Goal: Complete application form

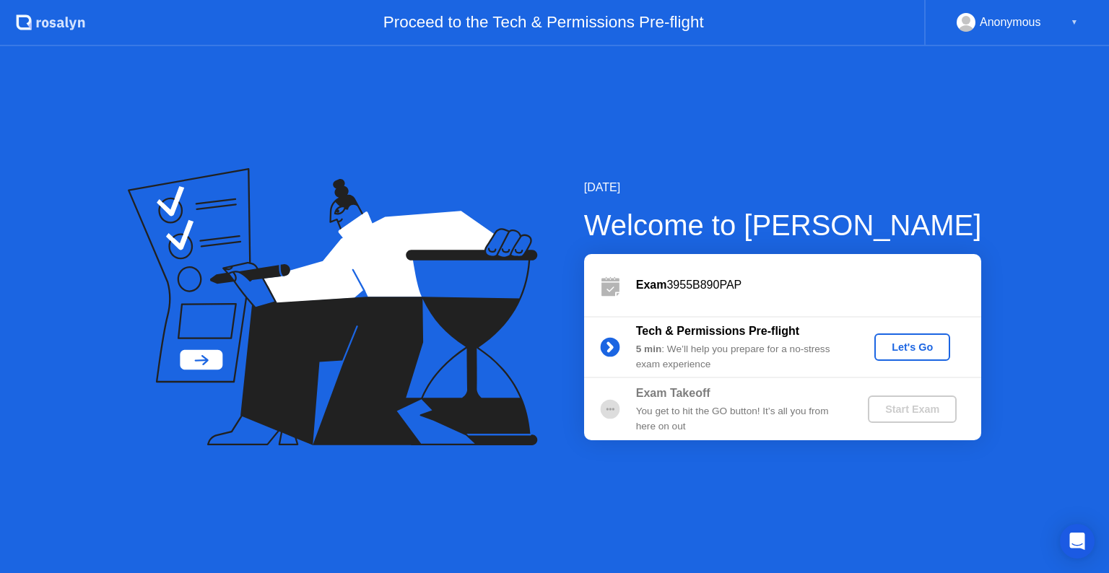
click at [908, 342] on div "Let's Go" at bounding box center [912, 348] width 64 height 12
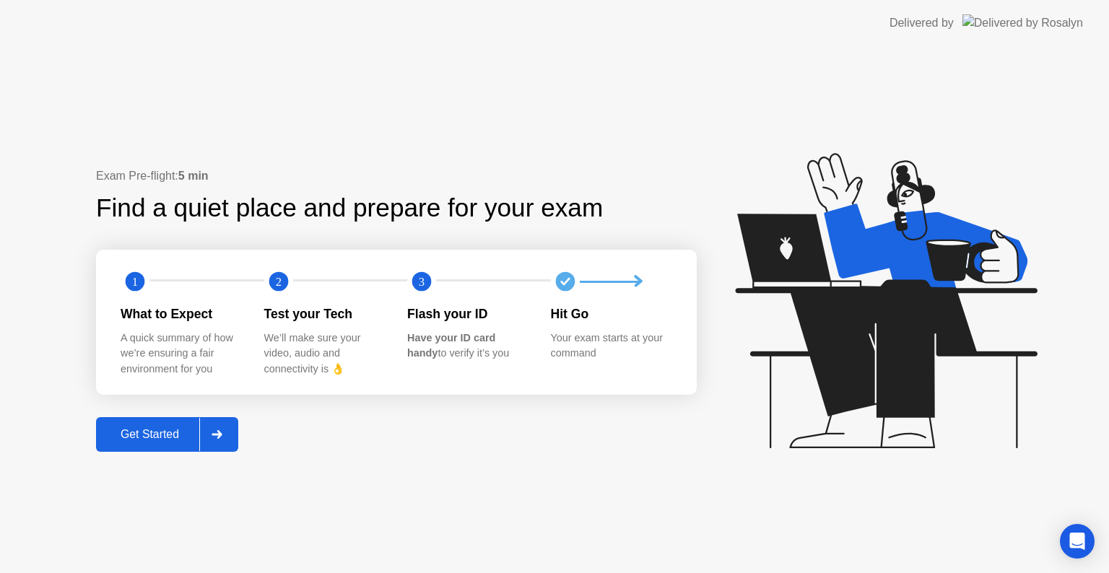
click at [165, 439] on div "Get Started" at bounding box center [149, 434] width 99 height 13
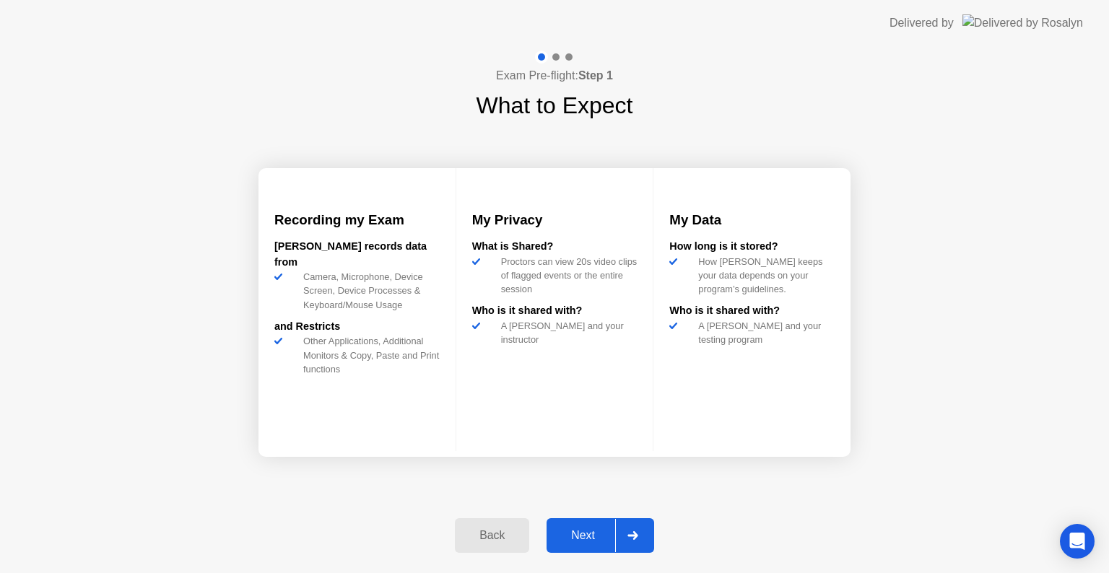
click at [588, 535] on div "Next" at bounding box center [583, 535] width 64 height 13
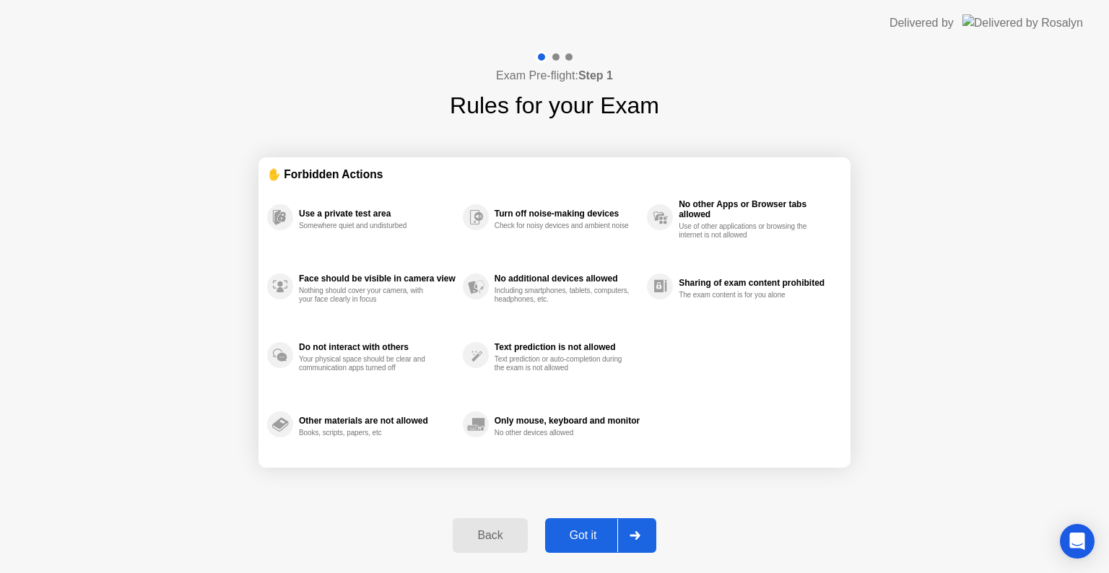
click at [578, 525] on button "Got it" at bounding box center [600, 535] width 111 height 35
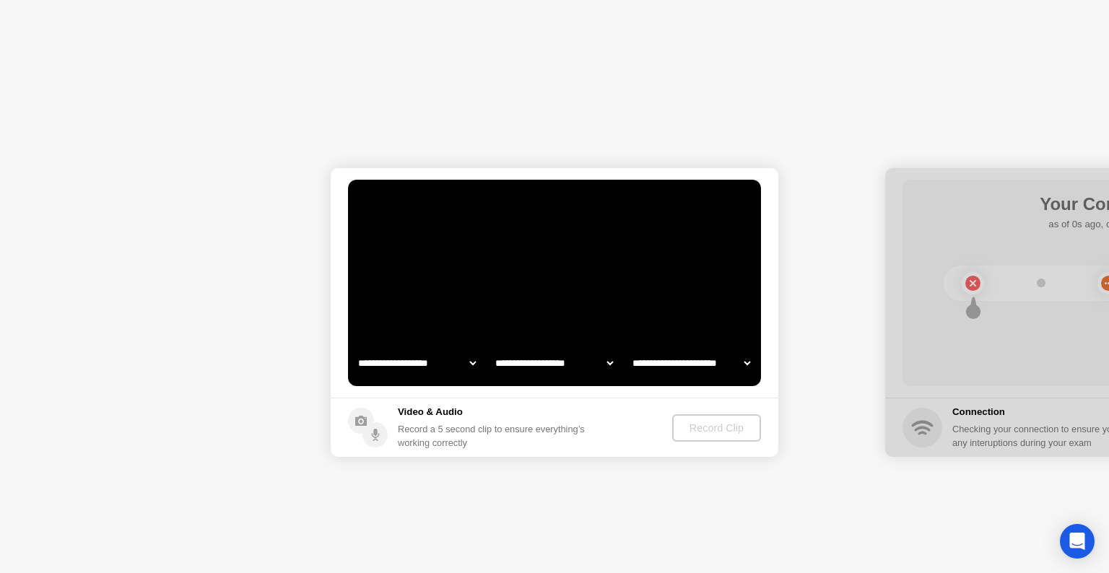
select select "**********"
select select "*******"
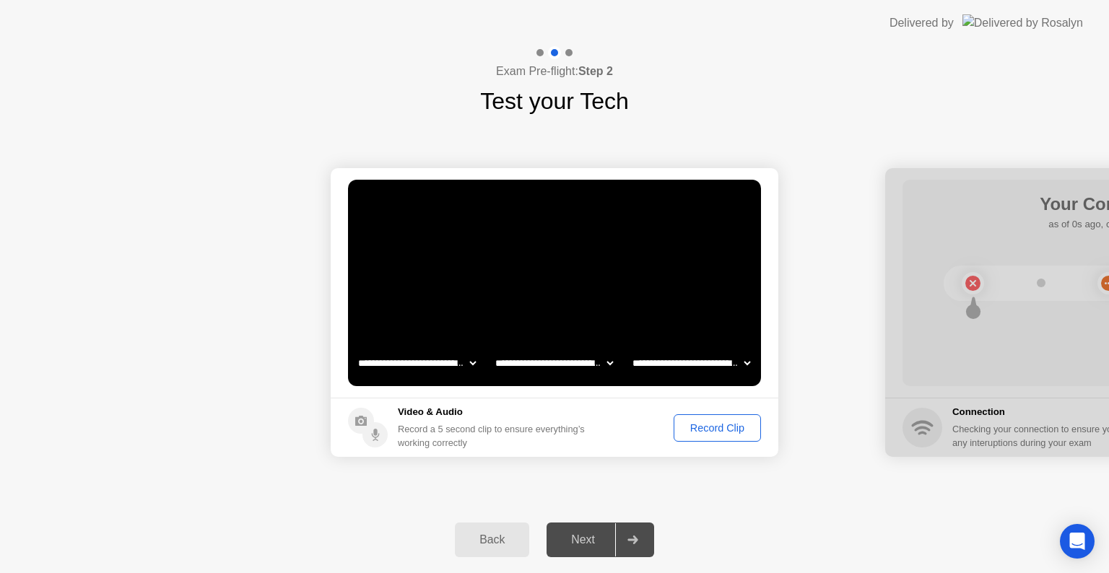
click at [699, 426] on div "Record Clip" at bounding box center [717, 428] width 77 height 12
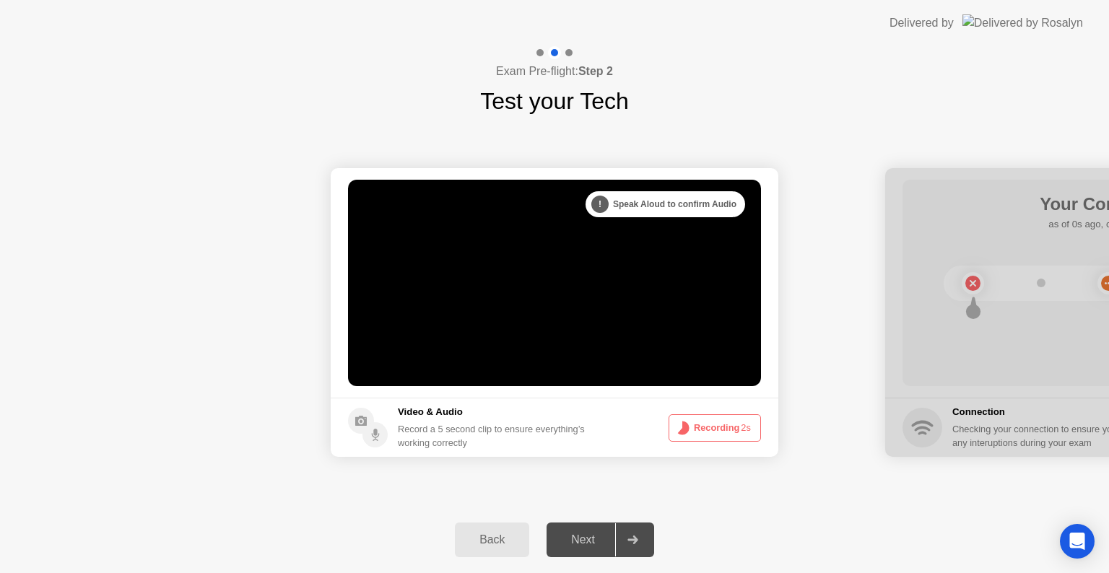
click at [699, 426] on button "Recording 2s" at bounding box center [715, 427] width 92 height 27
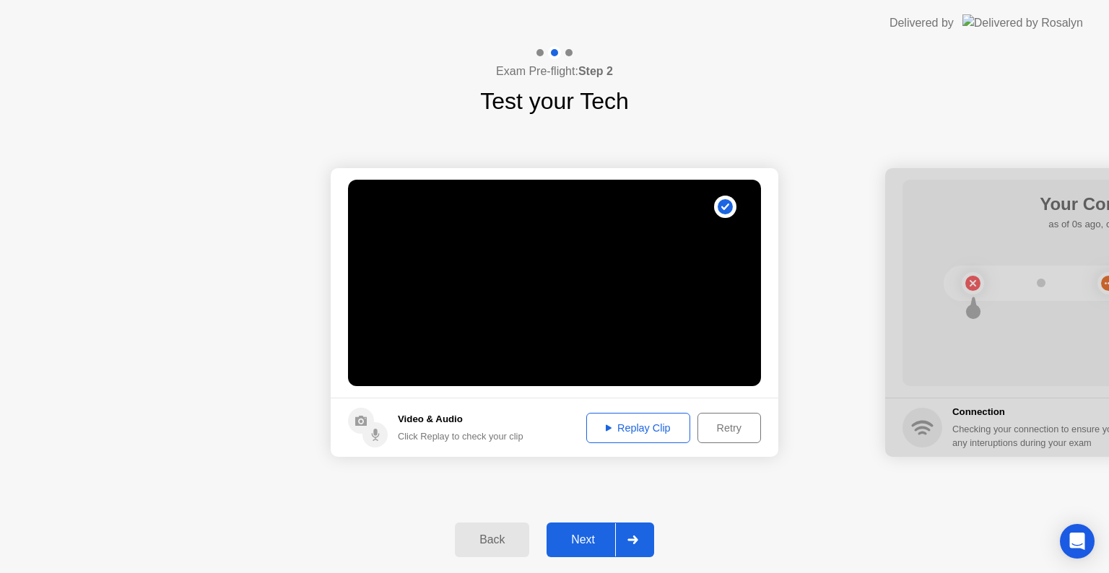
click at [629, 430] on div "Replay Clip" at bounding box center [638, 428] width 94 height 12
click at [573, 542] on div "Next" at bounding box center [583, 540] width 64 height 13
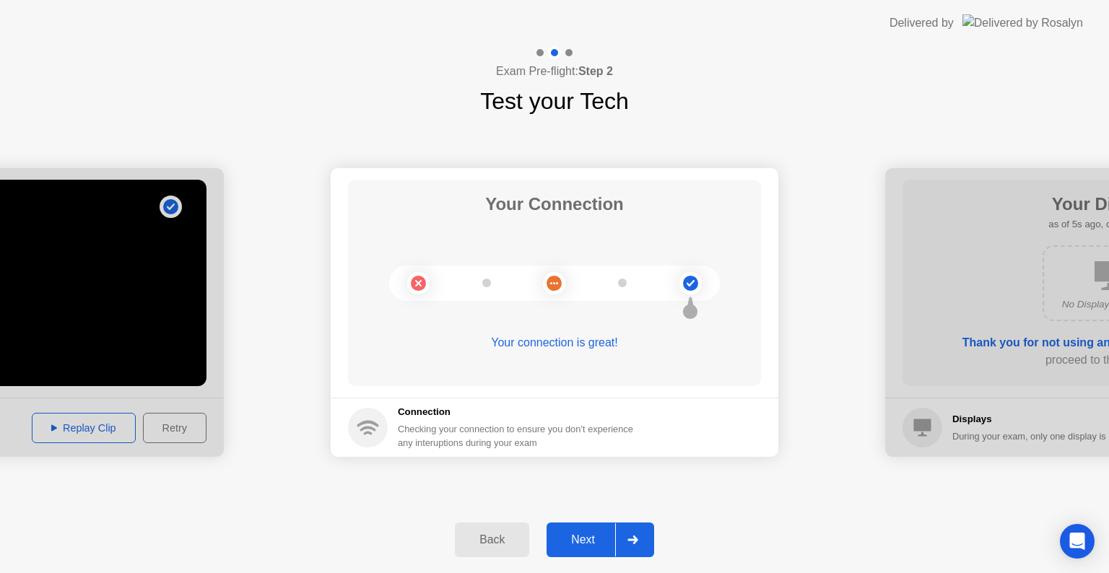
click at [586, 543] on div "Next" at bounding box center [583, 540] width 64 height 13
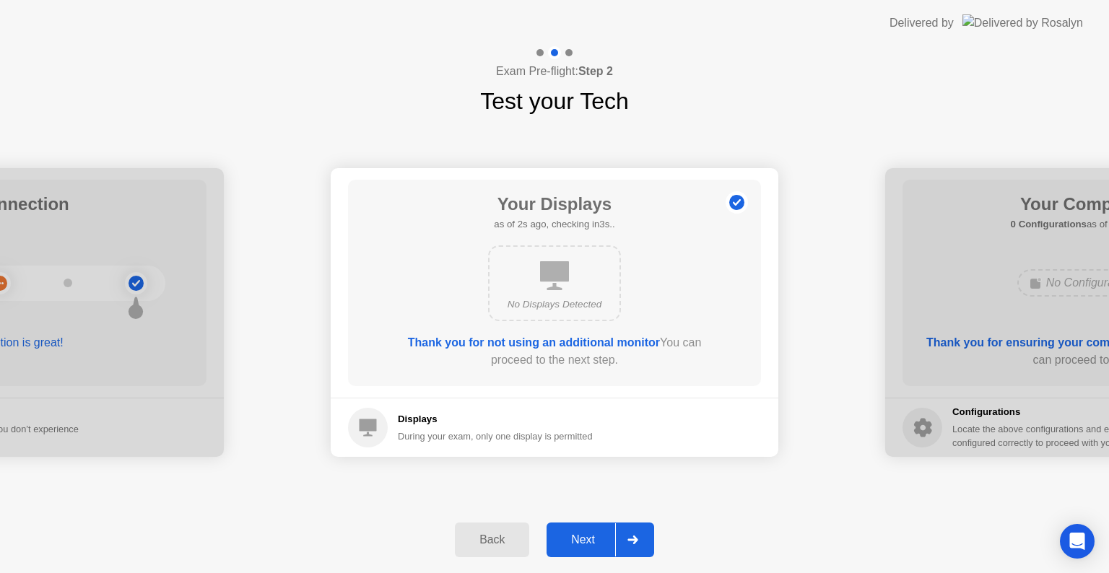
click at [604, 541] on div "Next" at bounding box center [583, 540] width 64 height 13
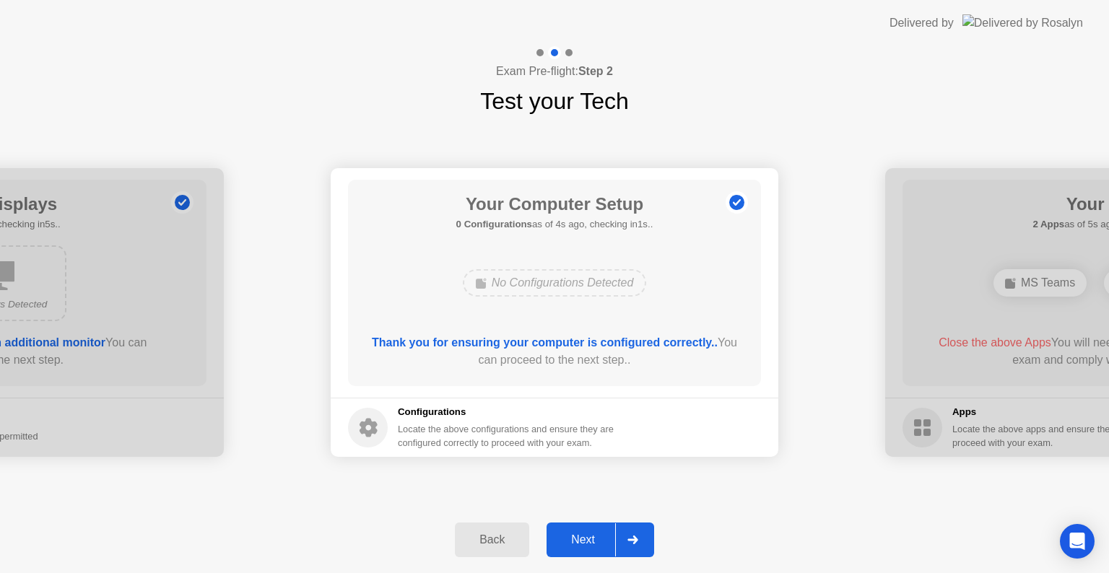
click at [561, 535] on div "Next" at bounding box center [583, 540] width 64 height 13
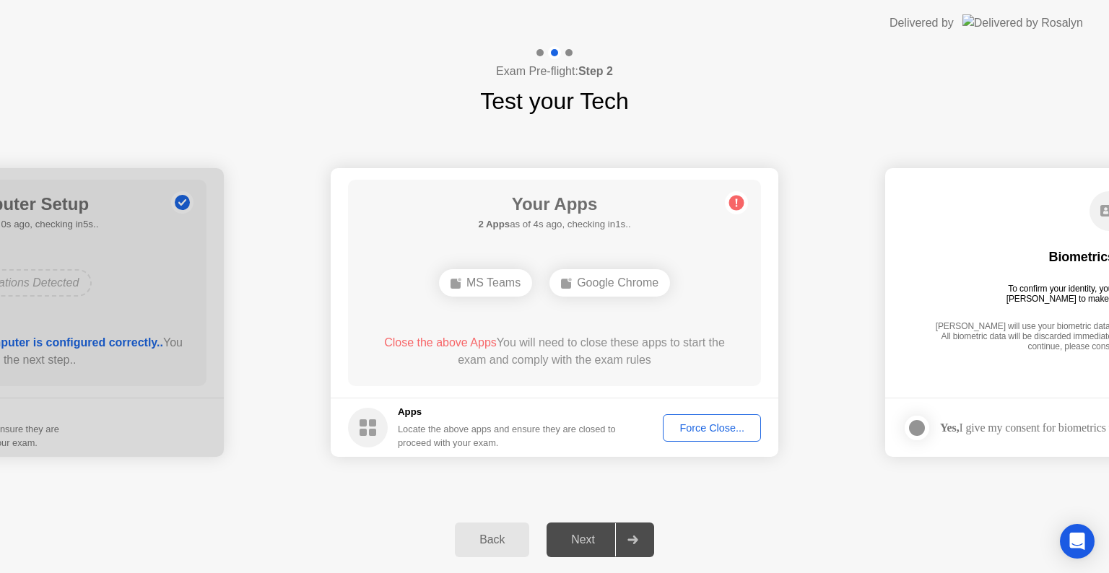
click at [624, 287] on div "Google Chrome" at bounding box center [609, 282] width 121 height 27
click at [1037, 128] on div "**********" at bounding box center [554, 312] width 1109 height 388
click at [688, 432] on div "Force Close..." at bounding box center [712, 428] width 88 height 12
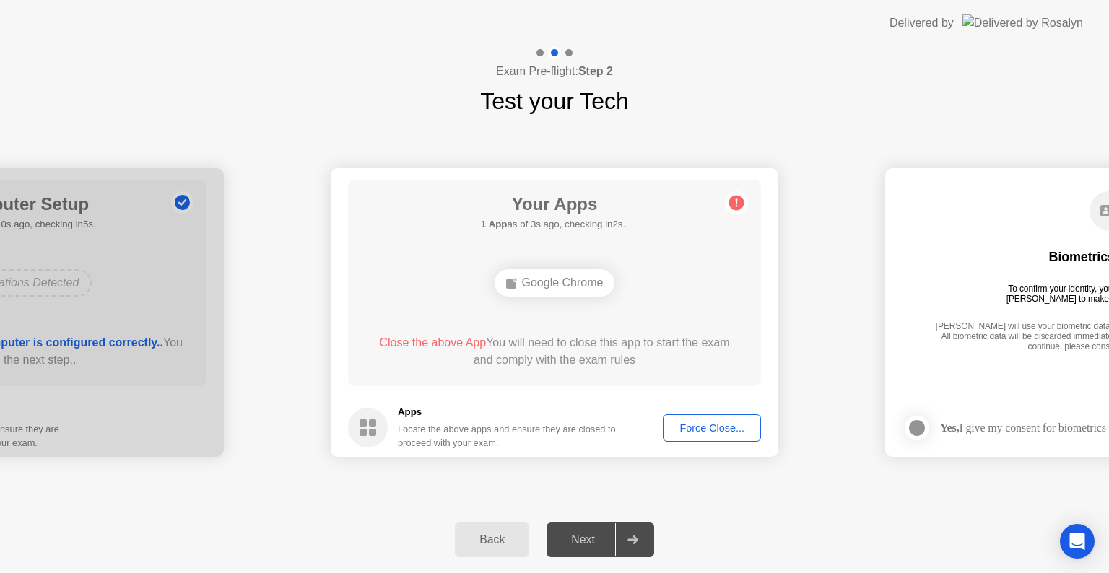
click at [696, 427] on div "Force Close..." at bounding box center [712, 428] width 88 height 12
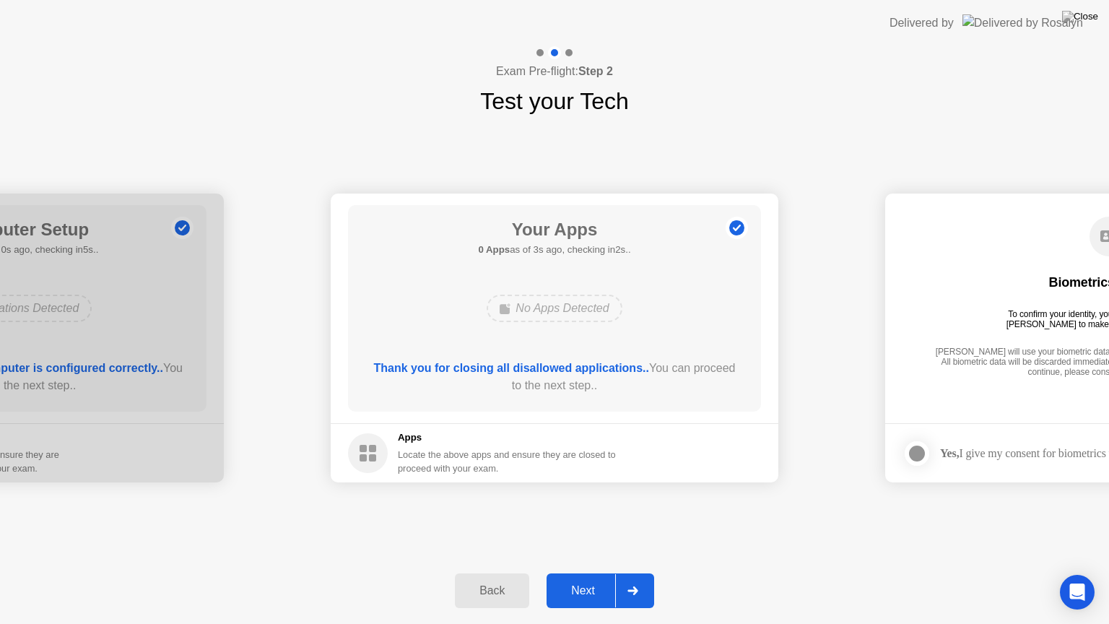
click at [585, 573] on div "Next" at bounding box center [583, 590] width 64 height 13
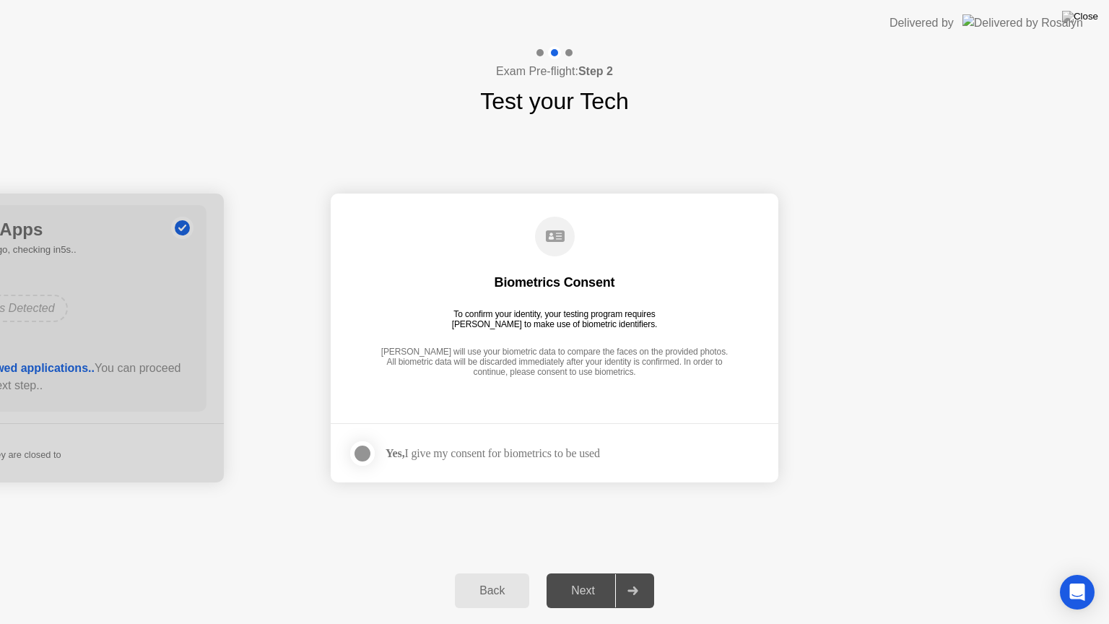
click at [360, 449] on div at bounding box center [362, 453] width 17 height 17
click at [589, 573] on div "Next" at bounding box center [583, 590] width 64 height 13
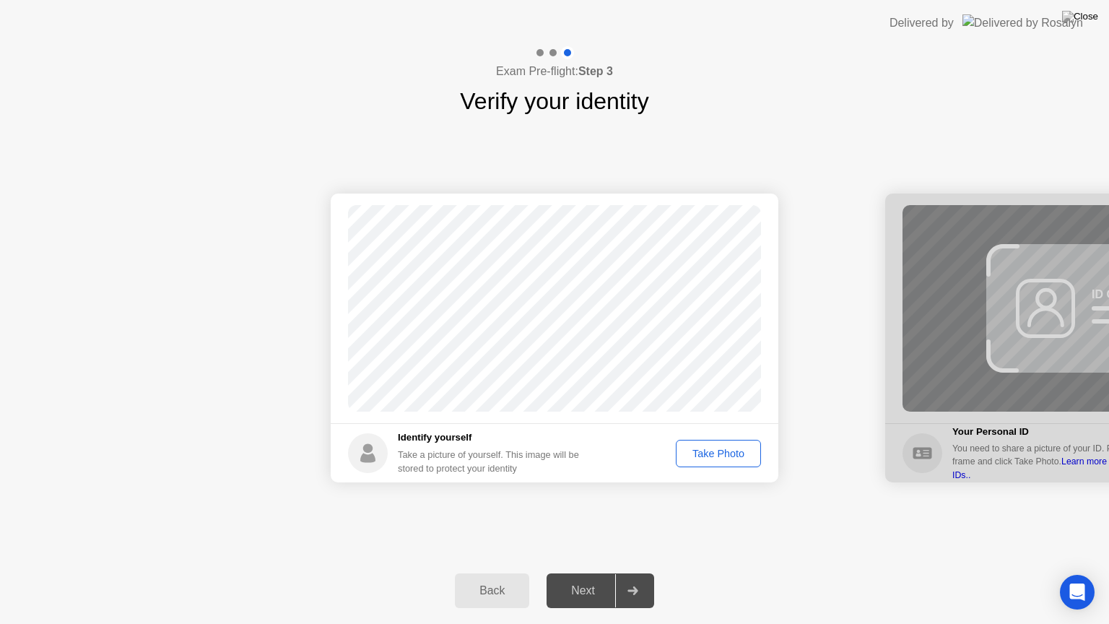
click at [708, 451] on div "Take Photo" at bounding box center [718, 454] width 75 height 12
click at [580, 573] on div "Next" at bounding box center [583, 590] width 64 height 13
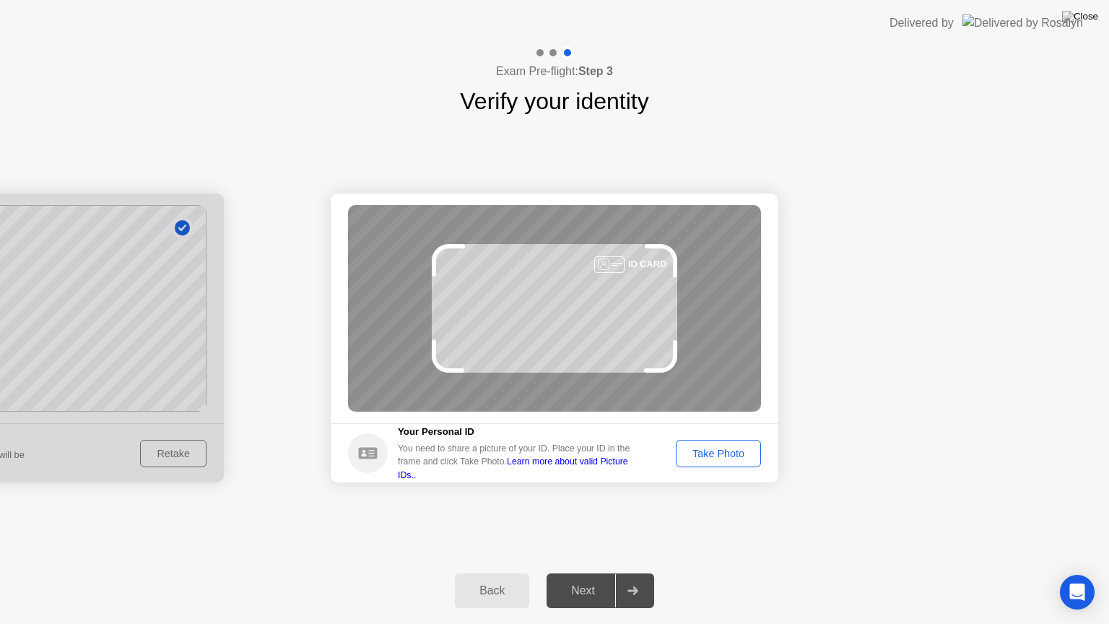
click at [715, 452] on div "Take Photo" at bounding box center [718, 454] width 75 height 12
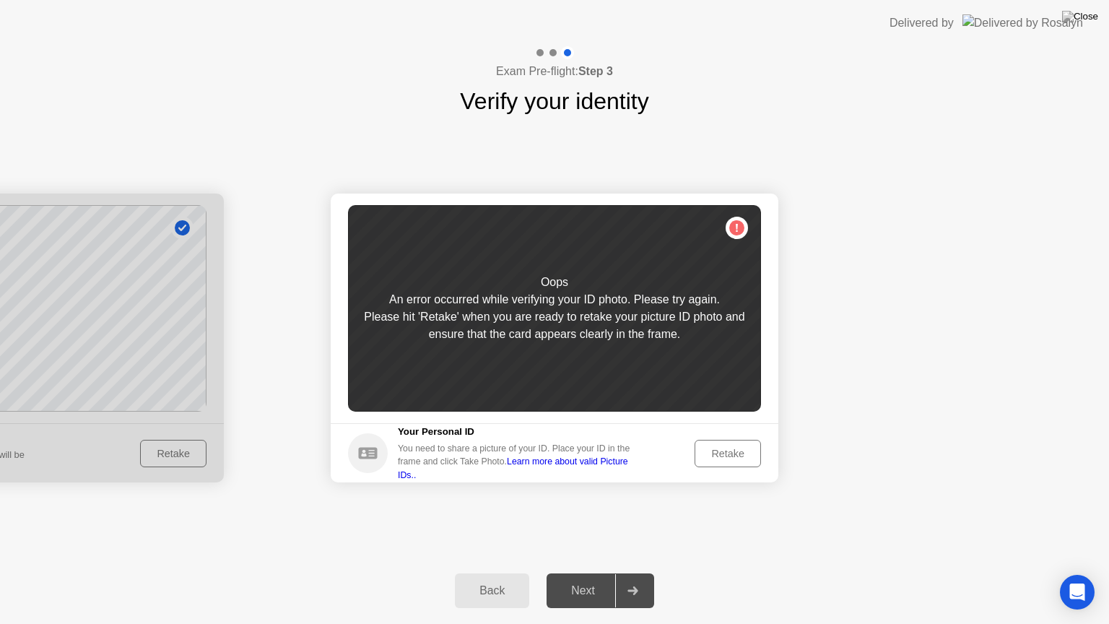
click at [726, 453] on div "Retake" at bounding box center [728, 454] width 56 height 12
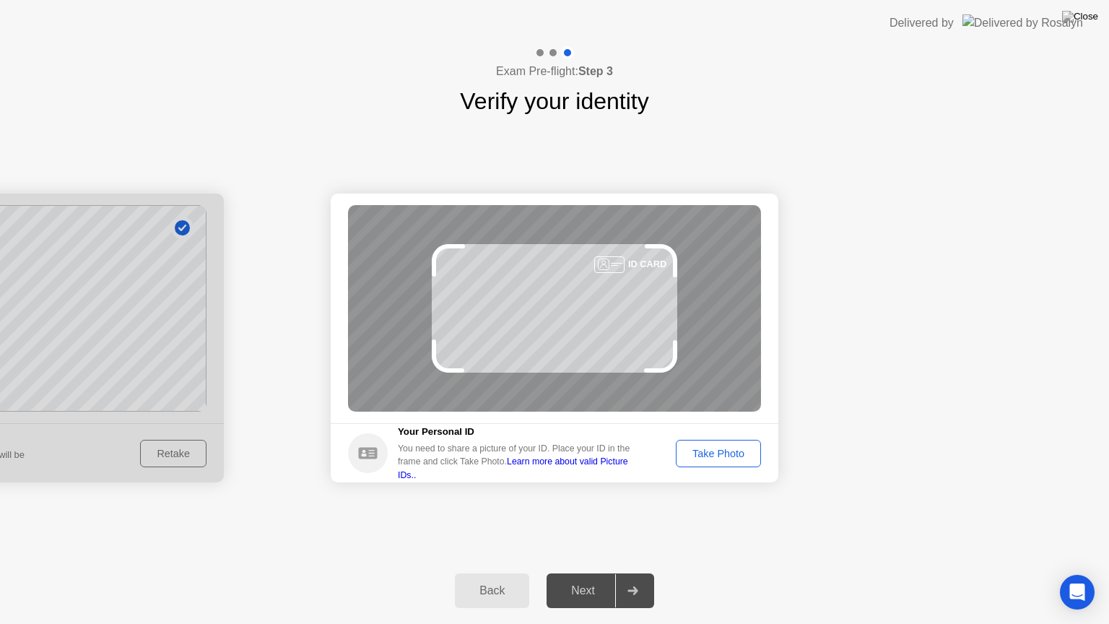
click at [707, 455] on div "Take Photo" at bounding box center [718, 454] width 75 height 12
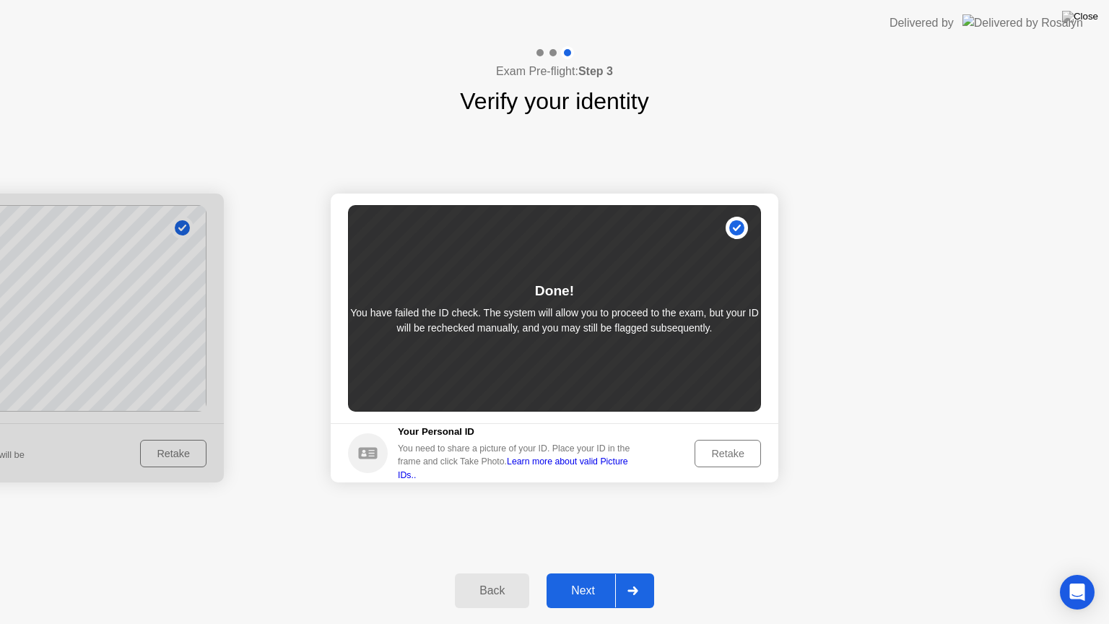
click at [707, 456] on div "Retake" at bounding box center [728, 454] width 56 height 12
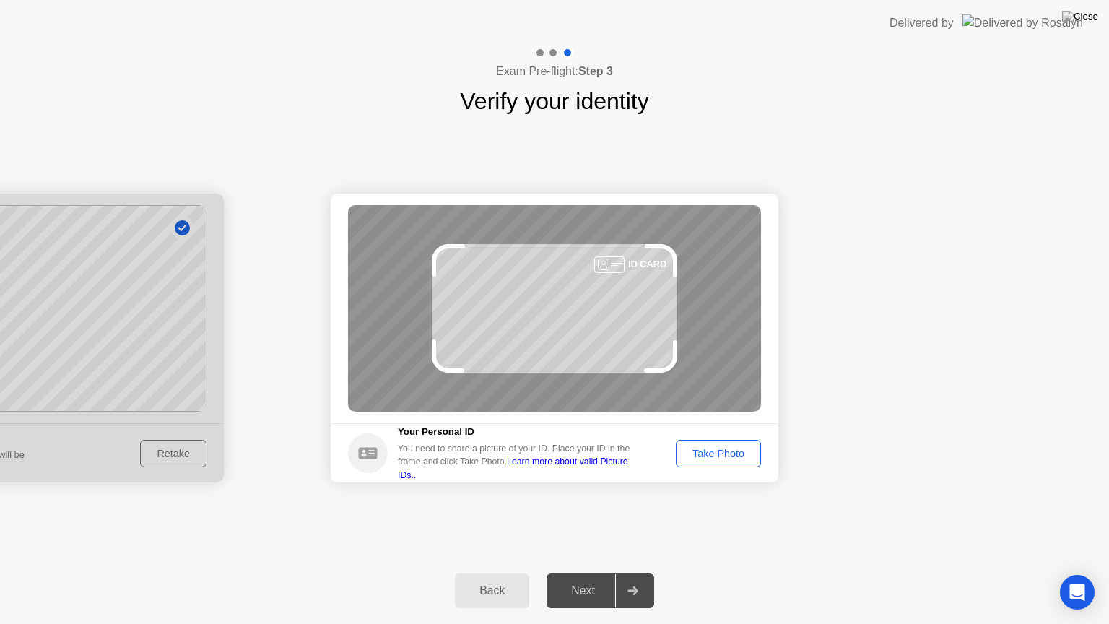
click at [707, 454] on div "Take Photo" at bounding box center [718, 454] width 75 height 12
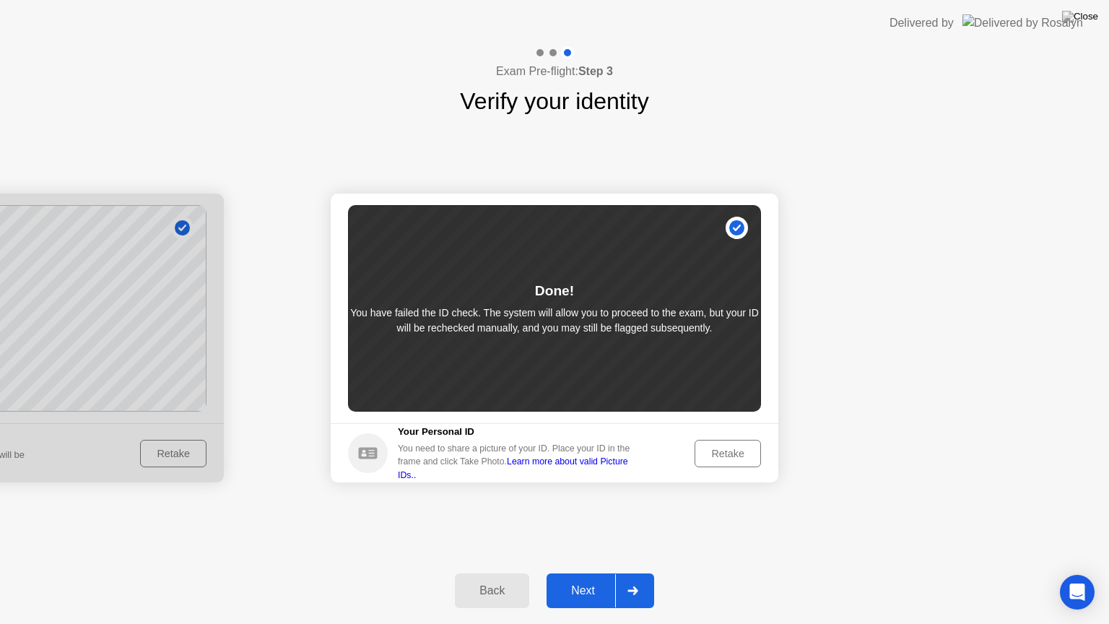
click at [707, 454] on div "Retake" at bounding box center [728, 454] width 56 height 12
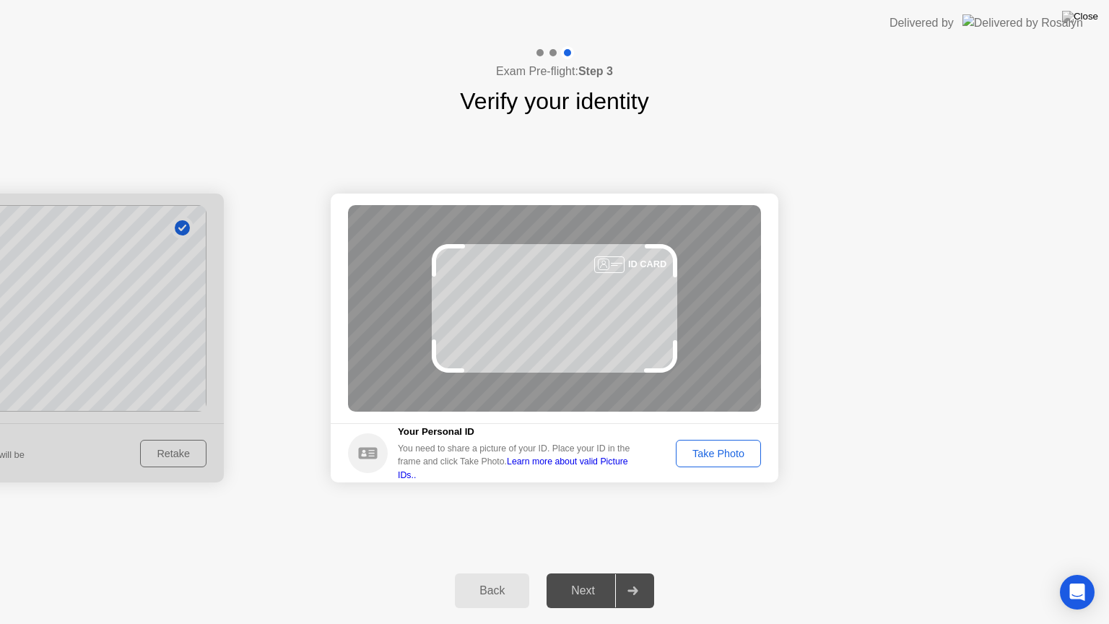
click at [719, 459] on div "Take Photo" at bounding box center [718, 454] width 75 height 12
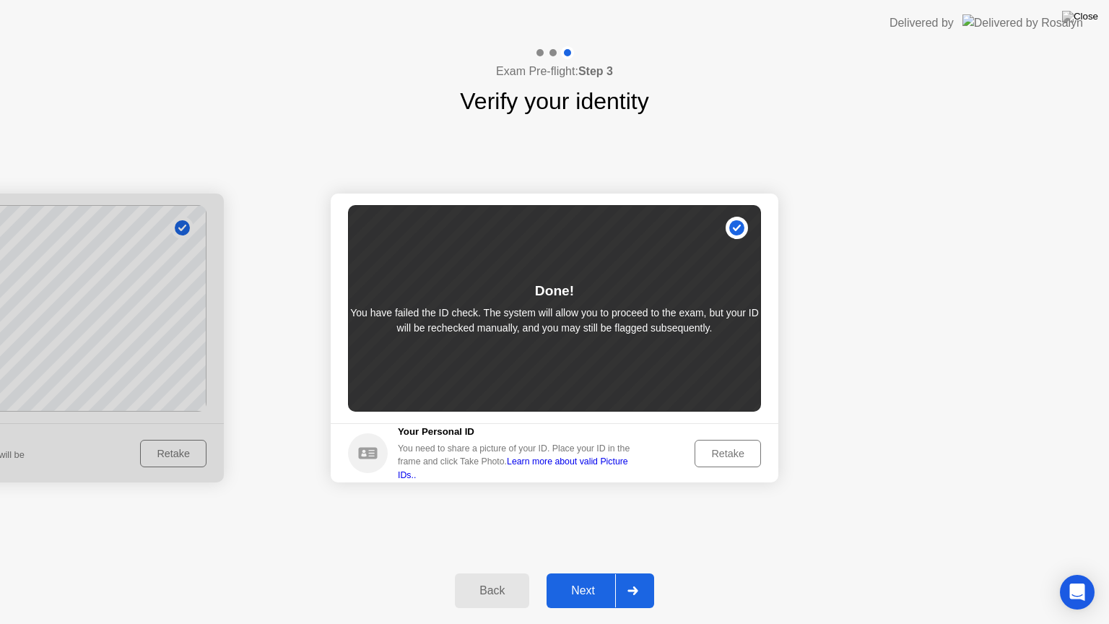
click at [581, 573] on div "Next" at bounding box center [583, 590] width 64 height 13
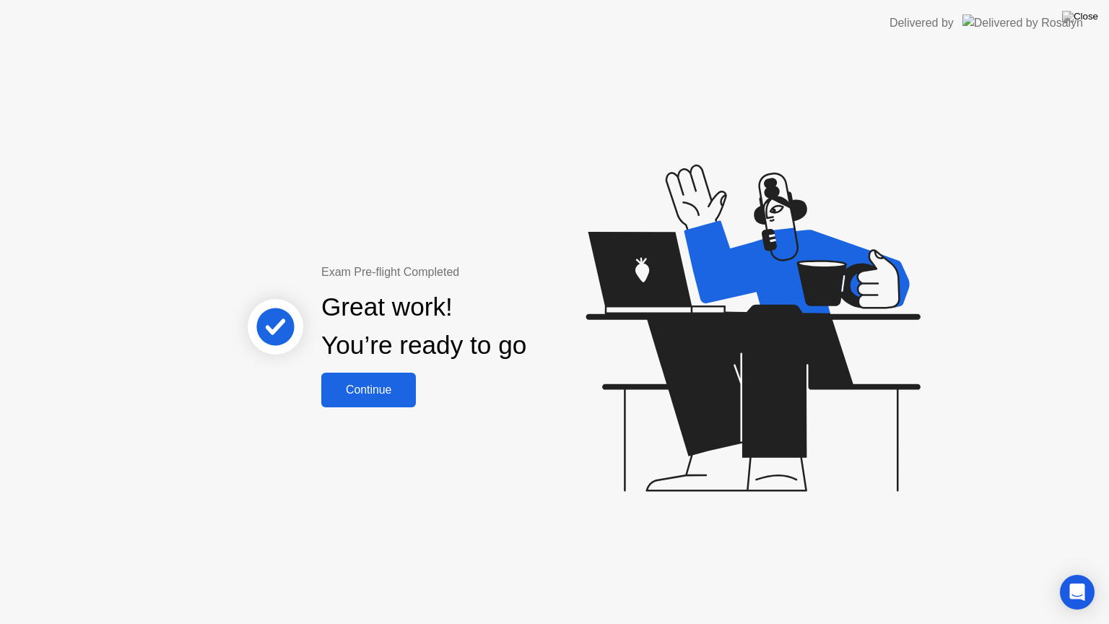
click at [389, 383] on div "Continue" at bounding box center [369, 389] width 86 height 13
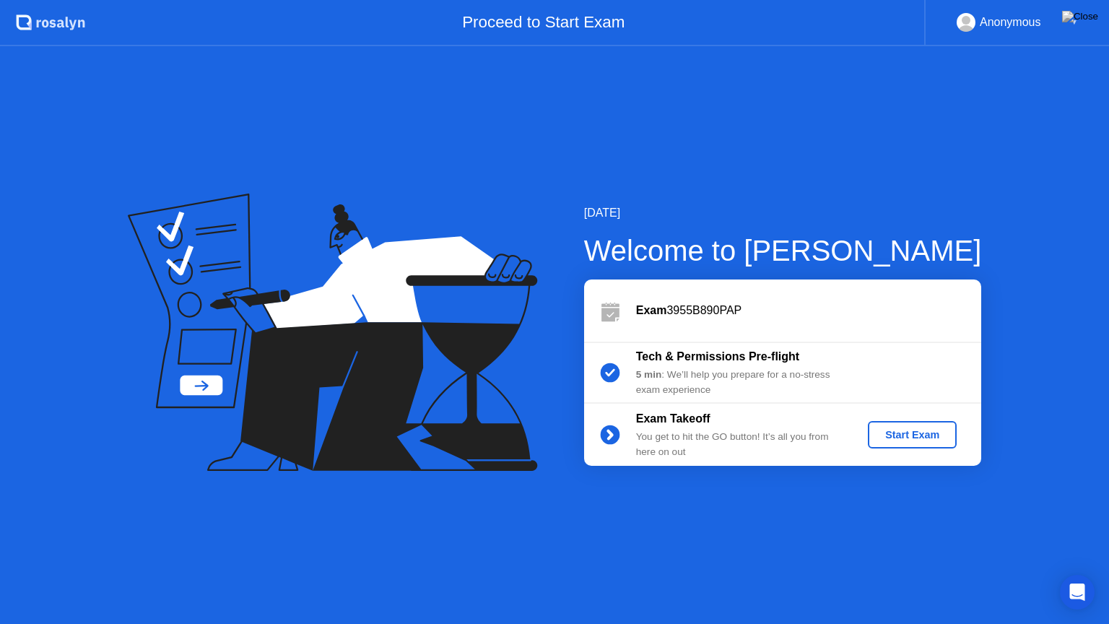
click at [910, 436] on div "Start Exam" at bounding box center [912, 435] width 77 height 12
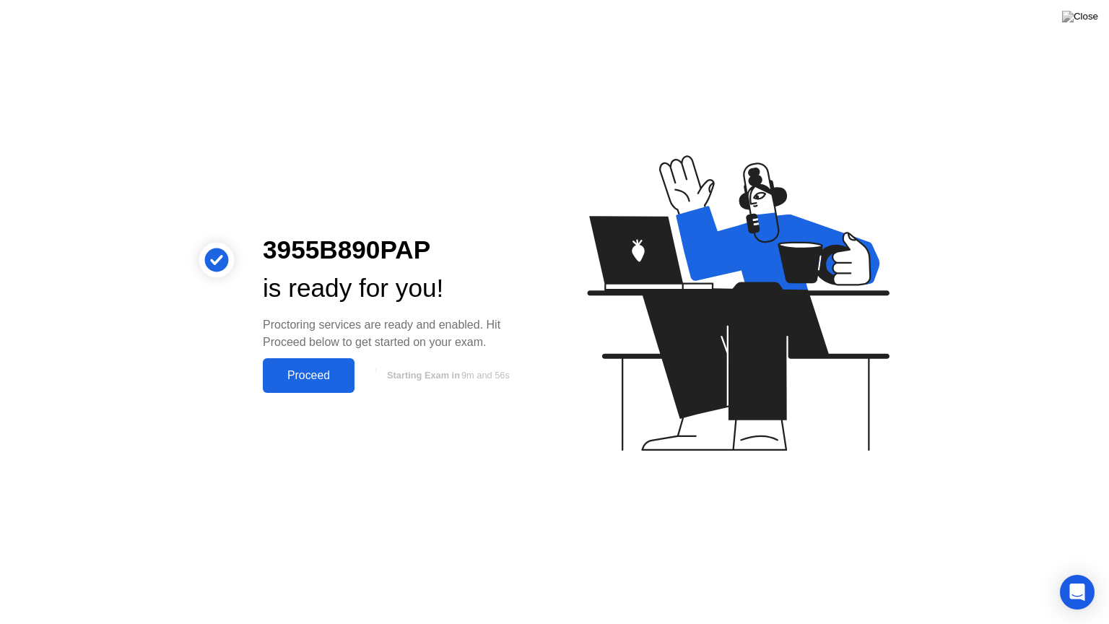
click at [302, 372] on div "Proceed" at bounding box center [308, 375] width 83 height 13
